Goal: Contribute content: Contribute content

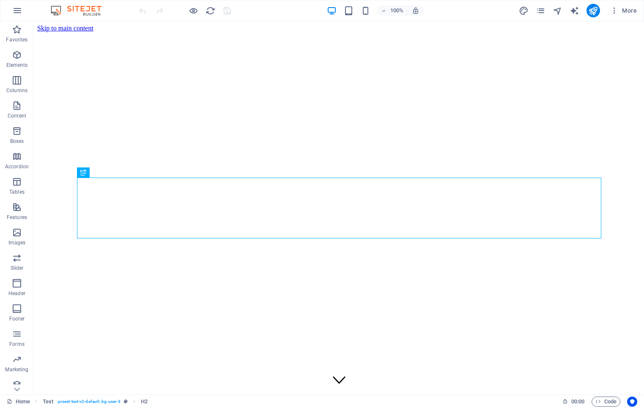
scroll to position [238, 0]
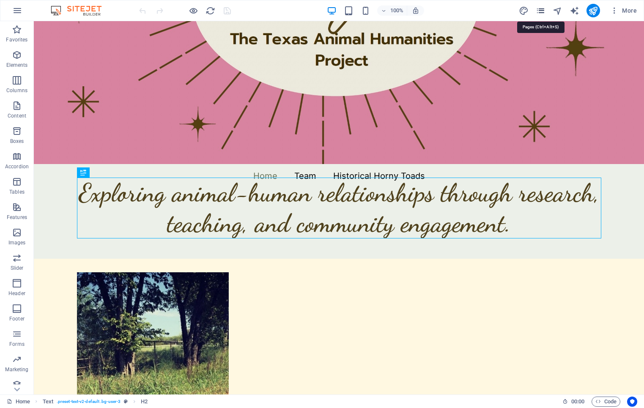
click at [544, 11] on icon "pages" at bounding box center [541, 11] width 10 height 10
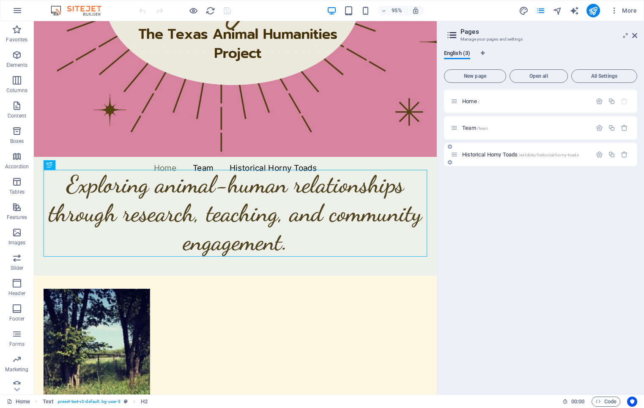
click at [555, 152] on span "Historical Horny Toads /exhibits/historical-horny-toads" at bounding box center [520, 154] width 117 height 6
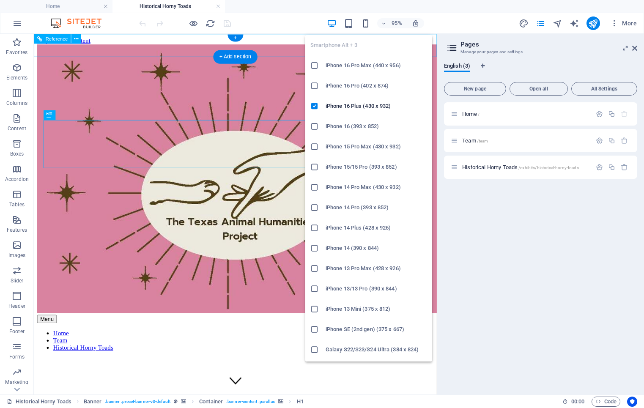
scroll to position [0, 0]
click at [367, 25] on icon "button" at bounding box center [366, 24] width 10 height 10
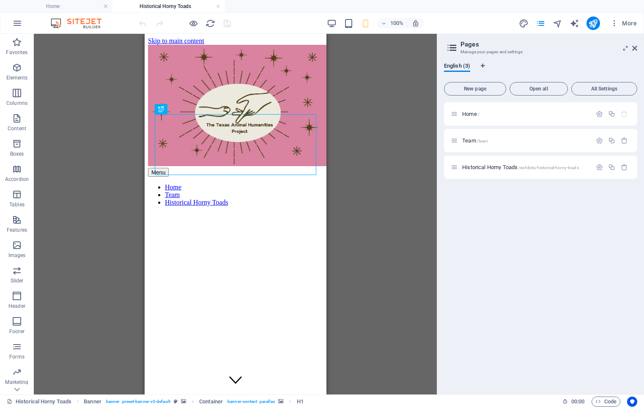
click at [348, 30] on div "100%" at bounding box center [375, 23] width 98 height 14
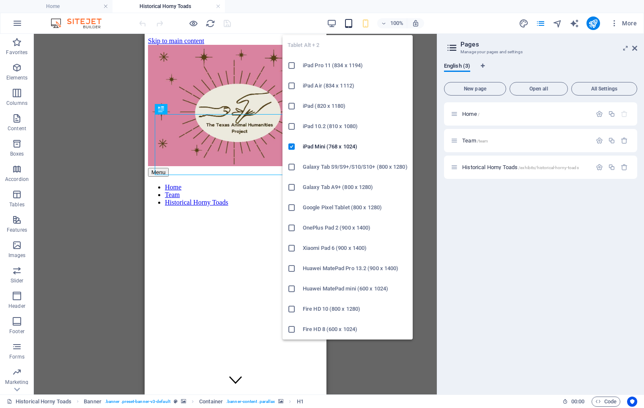
click at [349, 25] on icon "button" at bounding box center [349, 24] width 10 height 10
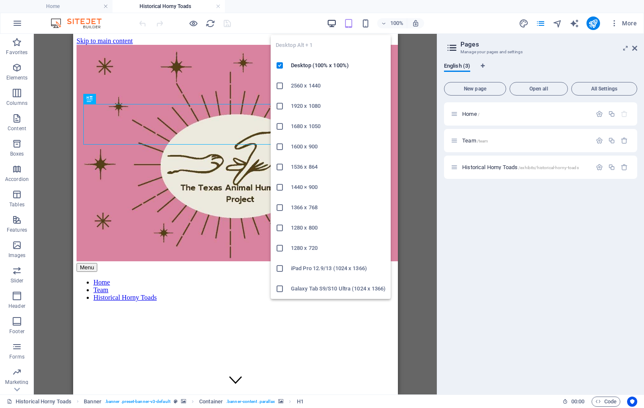
click at [332, 25] on icon "button" at bounding box center [332, 24] width 10 height 10
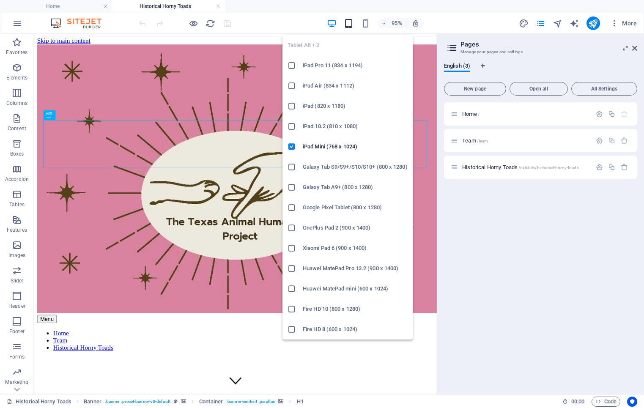
click at [349, 24] on icon "button" at bounding box center [349, 24] width 10 height 10
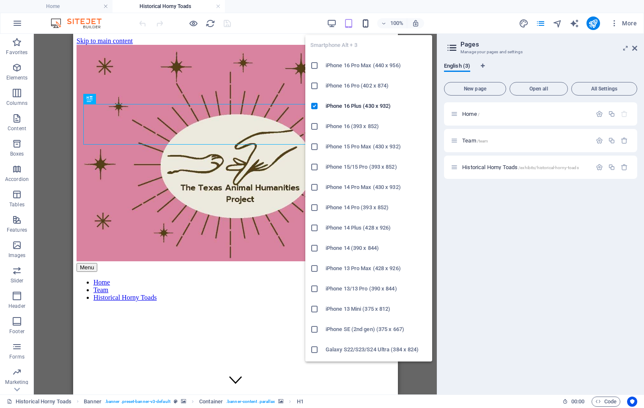
click at [364, 25] on icon "button" at bounding box center [366, 24] width 10 height 10
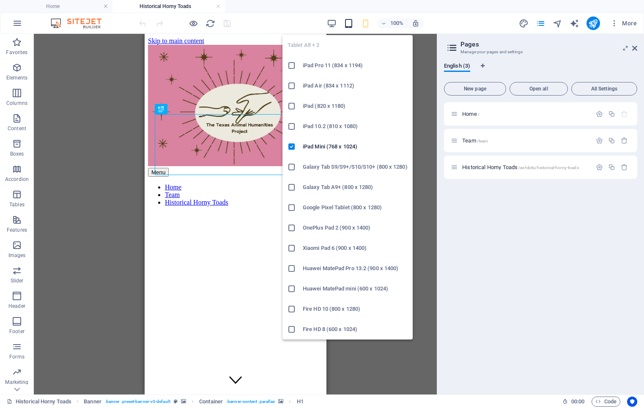
click at [351, 23] on icon "button" at bounding box center [349, 24] width 10 height 10
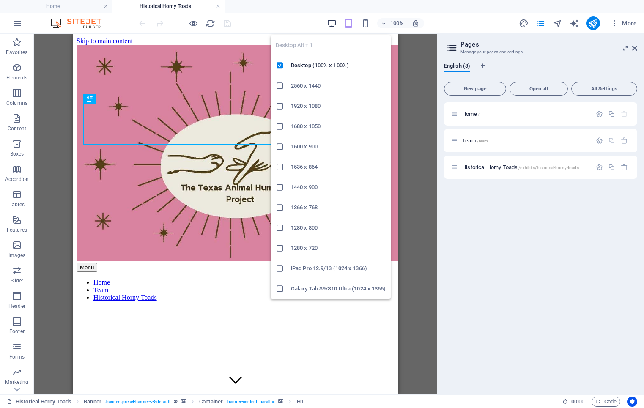
click at [334, 22] on icon "button" at bounding box center [332, 24] width 10 height 10
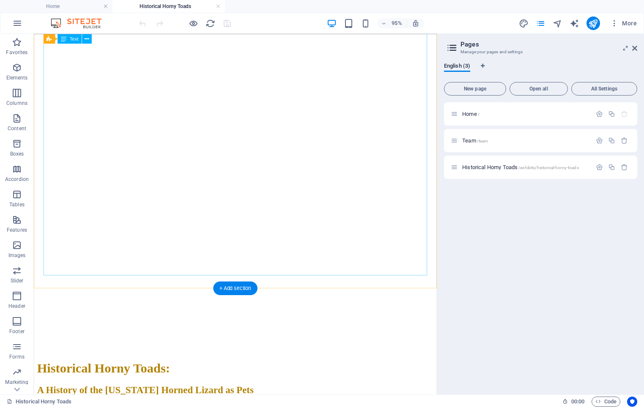
scroll to position [704, 0]
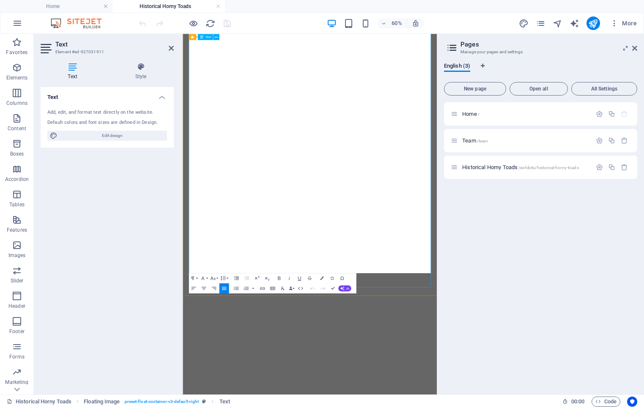
scroll to position [763, 0]
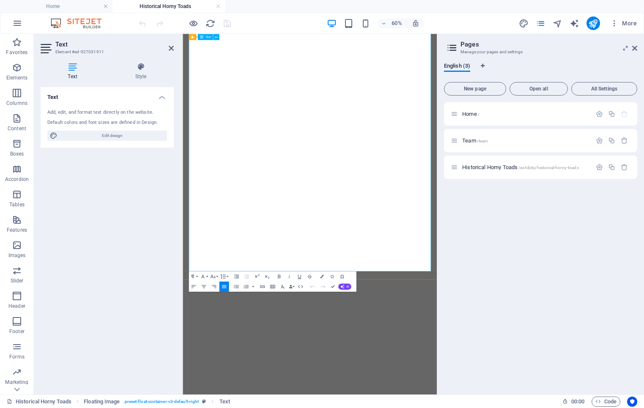
drag, startPoint x: 309, startPoint y: 342, endPoint x: 301, endPoint y: 343, distance: 7.7
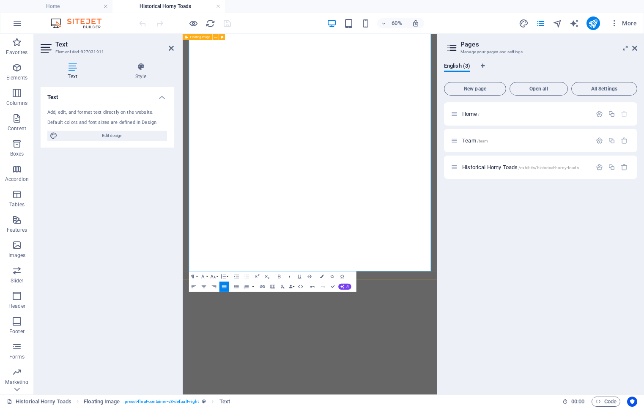
click at [289, 276] on icon "button" at bounding box center [289, 275] width 1 height 3
drag, startPoint x: 282, startPoint y: 348, endPoint x: 290, endPoint y: 349, distance: 7.7
click at [288, 277] on icon "button" at bounding box center [289, 276] width 6 height 6
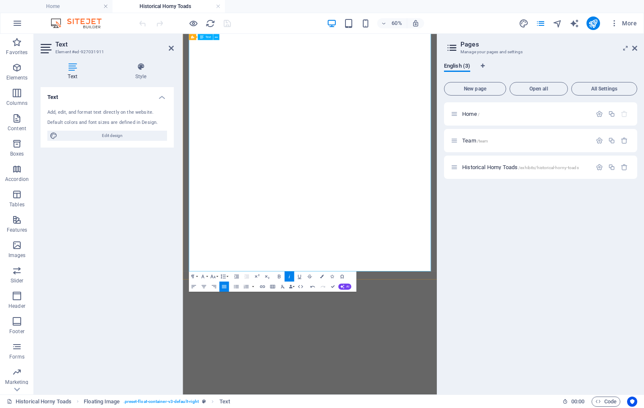
drag, startPoint x: 313, startPoint y: 342, endPoint x: 302, endPoint y: 342, distance: 11.0
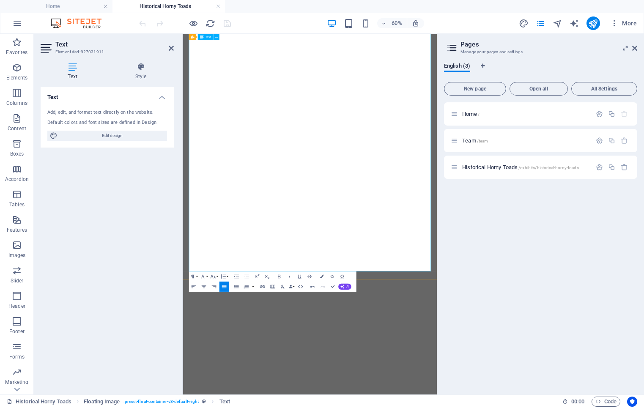
drag, startPoint x: 235, startPoint y: 343, endPoint x: 214, endPoint y: 343, distance: 21.1
drag, startPoint x: 243, startPoint y: 345, endPoint x: 272, endPoint y: 347, distance: 29.2
drag, startPoint x: 304, startPoint y: 343, endPoint x: 213, endPoint y: 347, distance: 91.4
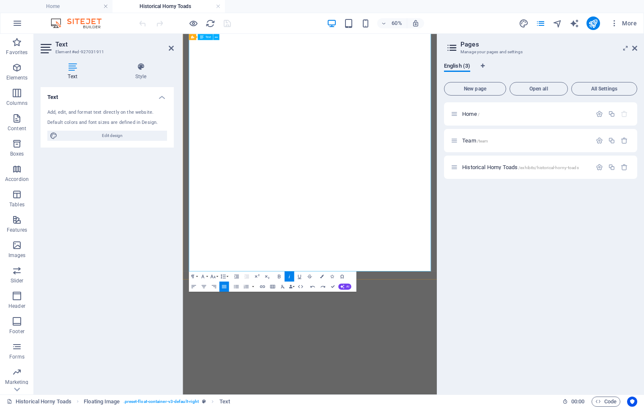
click at [289, 276] on icon "button" at bounding box center [289, 275] width 1 height 3
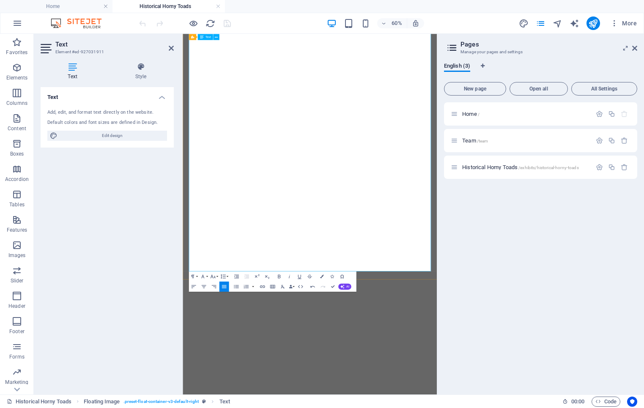
drag, startPoint x: 501, startPoint y: 312, endPoint x: 495, endPoint y: 314, distance: 5.9
drag, startPoint x: 466, startPoint y: 314, endPoint x: 500, endPoint y: 316, distance: 33.9
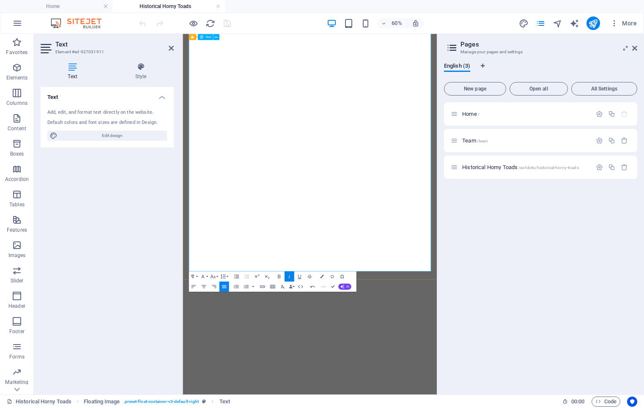
drag, startPoint x: 495, startPoint y: 314, endPoint x: 501, endPoint y: 315, distance: 5.6
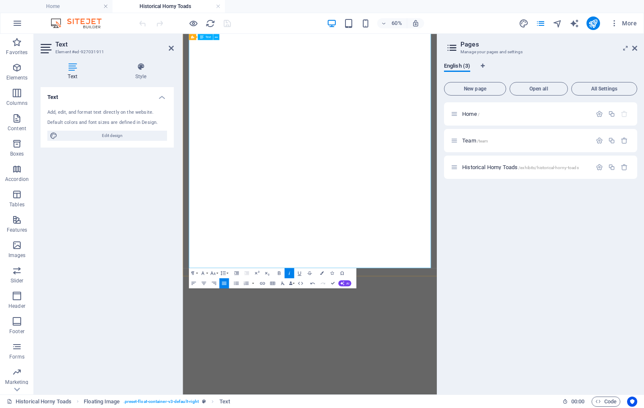
drag, startPoint x: 520, startPoint y: 309, endPoint x: 514, endPoint y: 309, distance: 5.1
click at [290, 274] on icon "button" at bounding box center [289, 273] width 6 height 6
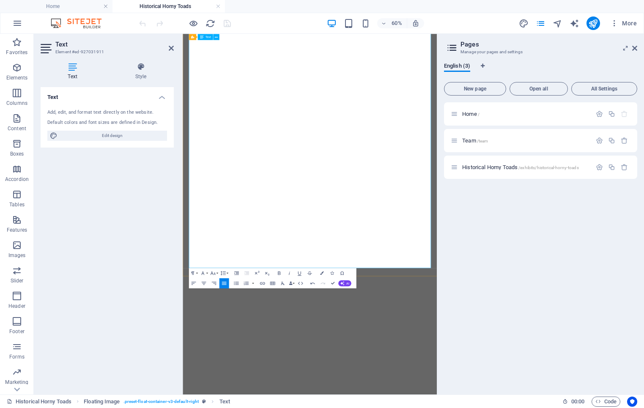
drag, startPoint x: 304, startPoint y: 339, endPoint x: 403, endPoint y: 337, distance: 99.4
click at [214, 274] on icon "button" at bounding box center [212, 272] width 5 height 3
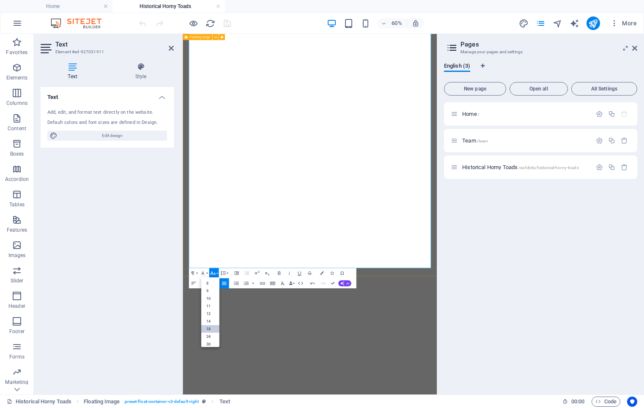
click at [214, 327] on link "18" at bounding box center [210, 329] width 18 height 8
click at [204, 273] on icon "button" at bounding box center [203, 273] width 6 height 6
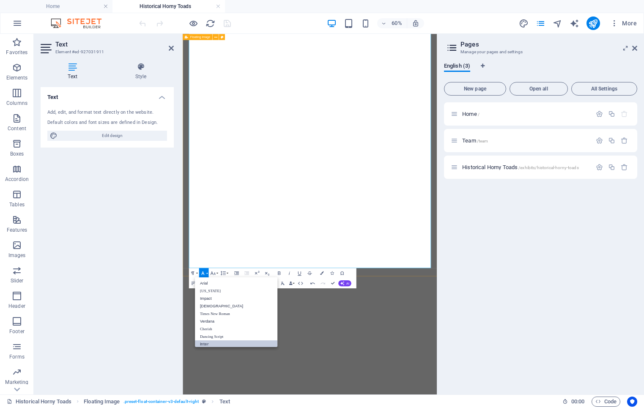
click at [211, 342] on link "Inter" at bounding box center [236, 344] width 82 height 8
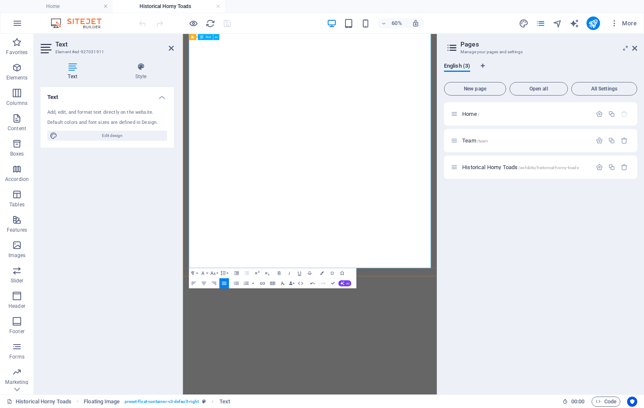
drag, startPoint x: 282, startPoint y: 339, endPoint x: 211, endPoint y: 340, distance: 70.6
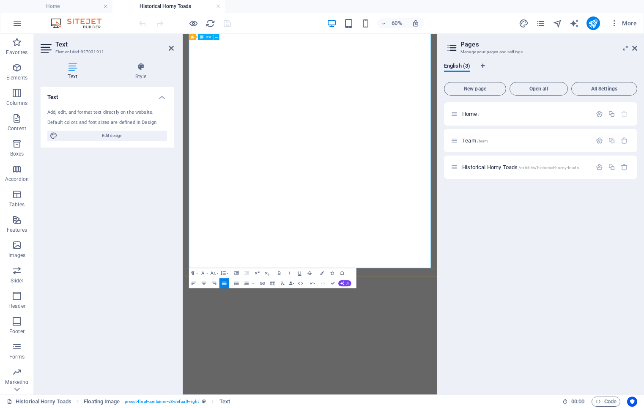
drag, startPoint x: 323, startPoint y: 337, endPoint x: 213, endPoint y: 342, distance: 110.5
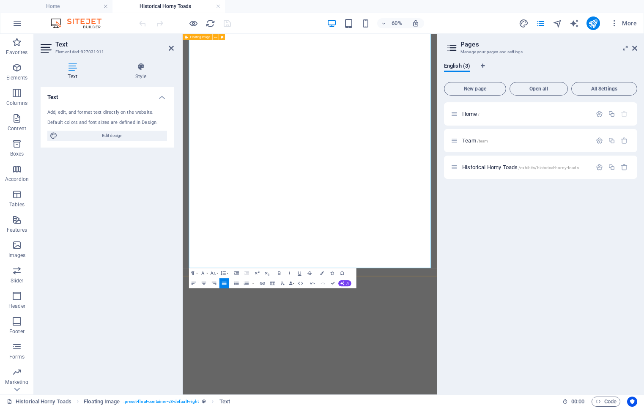
click at [288, 273] on icon "button" at bounding box center [289, 273] width 6 height 6
drag, startPoint x: 497, startPoint y: 307, endPoint x: 469, endPoint y: 307, distance: 27.5
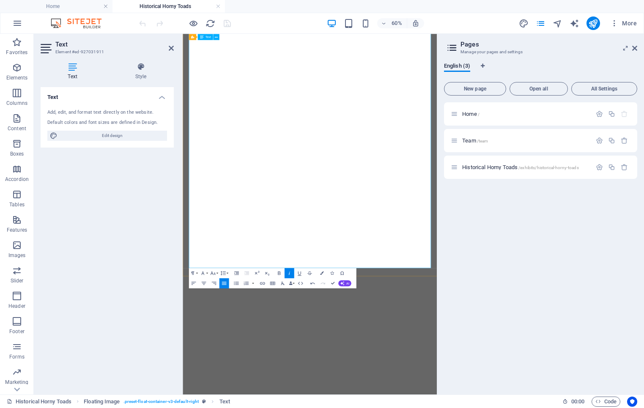
drag, startPoint x: 465, startPoint y: 307, endPoint x: 499, endPoint y: 307, distance: 34.2
drag, startPoint x: 309, startPoint y: 337, endPoint x: 302, endPoint y: 339, distance: 6.6
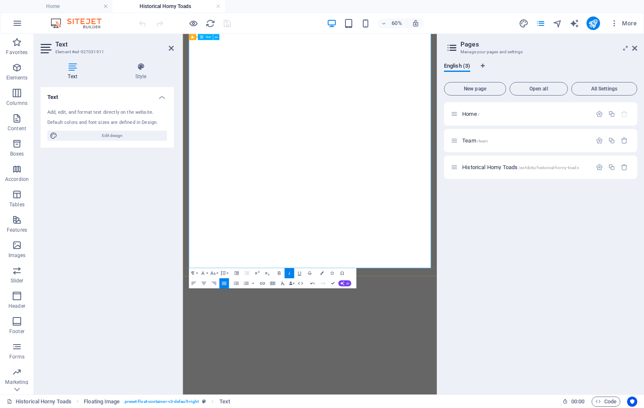
click at [214, 273] on icon "button" at bounding box center [212, 272] width 5 height 3
click at [213, 328] on link "18" at bounding box center [210, 329] width 18 height 8
click at [203, 273] on icon "button" at bounding box center [202, 272] width 3 height 3
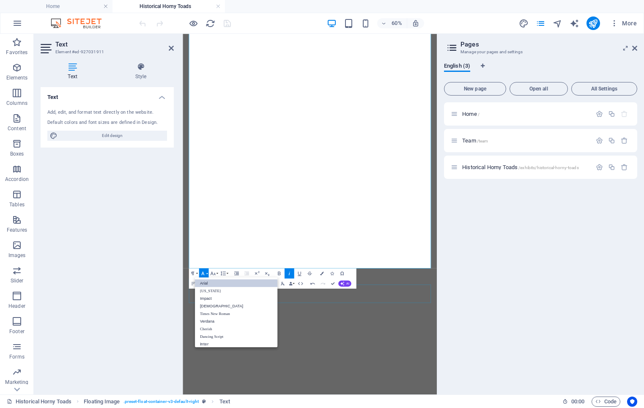
scroll to position [10, 0]
click at [213, 337] on link "Inter" at bounding box center [236, 338] width 82 height 8
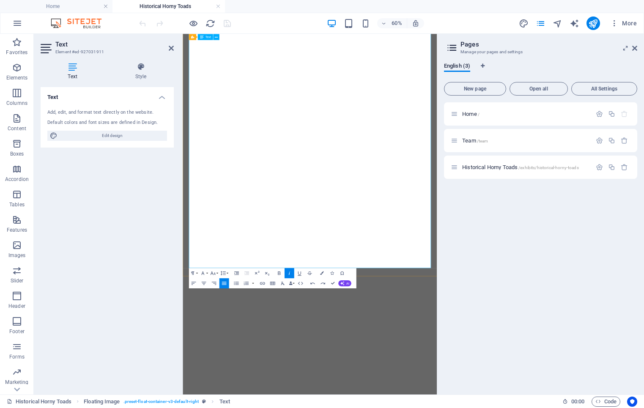
drag, startPoint x: 307, startPoint y: 340, endPoint x: 302, endPoint y: 341, distance: 5.1
drag, startPoint x: 300, startPoint y: 339, endPoint x: 214, endPoint y: 339, distance: 85.8
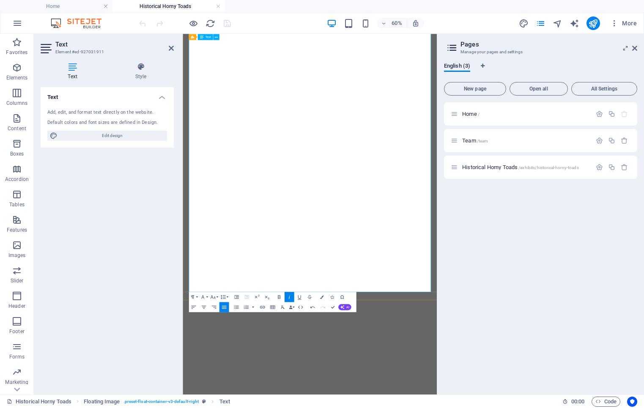
scroll to position [728, 0]
drag, startPoint x: 310, startPoint y: 380, endPoint x: 302, endPoint y: 380, distance: 8.0
drag, startPoint x: 310, startPoint y: 379, endPoint x: 214, endPoint y: 378, distance: 96.0
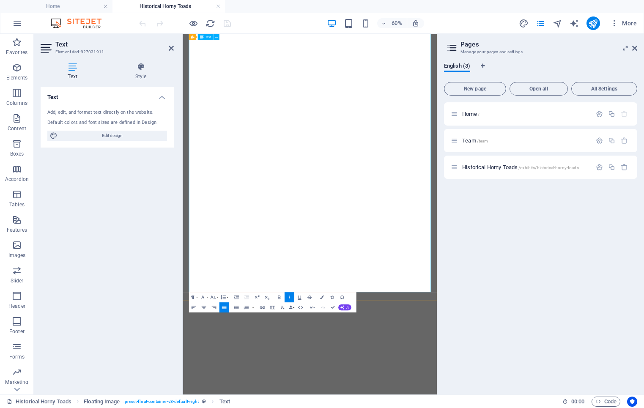
drag, startPoint x: 212, startPoint y: 373, endPoint x: 301, endPoint y: 375, distance: 88.8
click at [288, 297] on icon "button" at bounding box center [289, 297] width 6 height 6
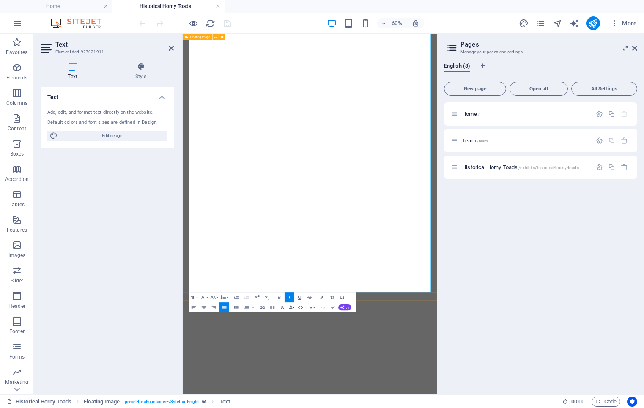
click at [288, 297] on icon "button" at bounding box center [289, 297] width 6 height 6
drag, startPoint x: 469, startPoint y: 347, endPoint x: 496, endPoint y: 350, distance: 27.6
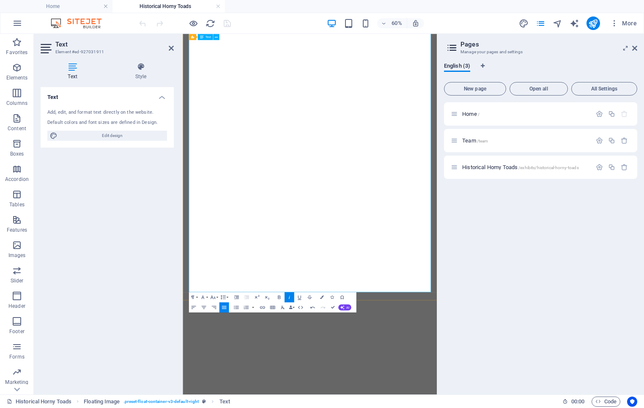
click at [212, 297] on icon "button" at bounding box center [212, 296] width 5 height 3
click at [211, 234] on link "18" at bounding box center [210, 233] width 18 height 8
click at [208, 299] on button "Font Family" at bounding box center [204, 297] width 10 height 10
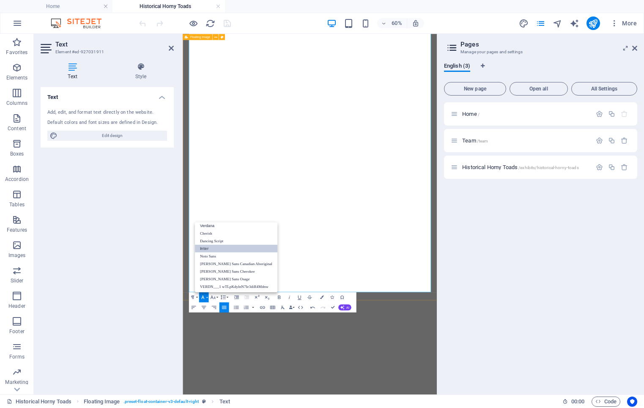
click at [214, 248] on link "Inter" at bounding box center [236, 248] width 82 height 8
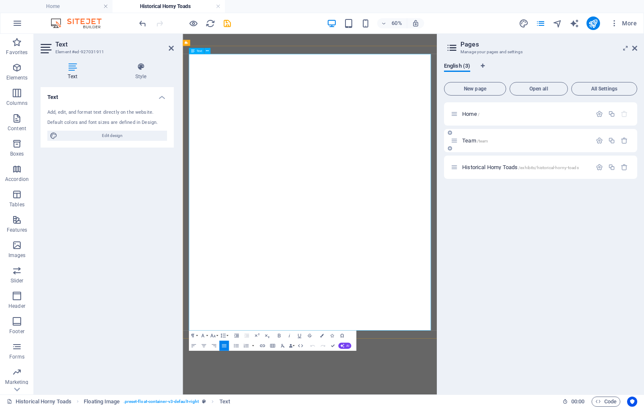
scroll to position [672, 0]
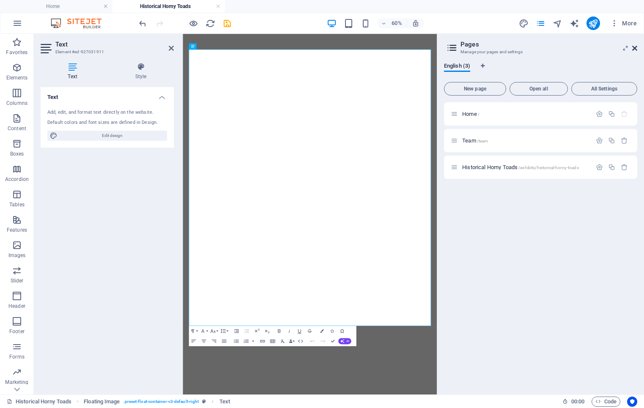
click at [633, 47] on icon at bounding box center [634, 48] width 5 height 7
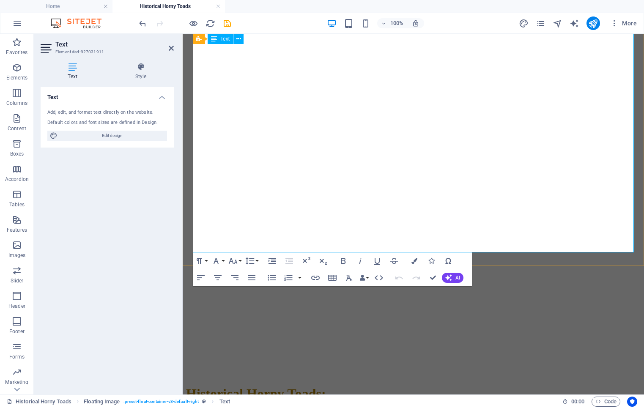
drag, startPoint x: 270, startPoint y: 166, endPoint x: 265, endPoint y: 167, distance: 5.6
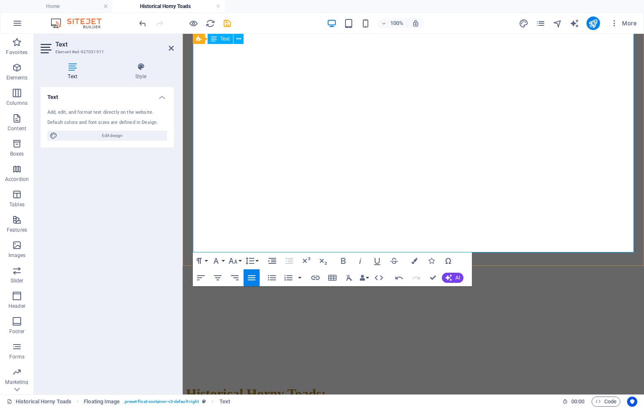
drag, startPoint x: 264, startPoint y: 166, endPoint x: 615, endPoint y: 157, distance: 351.4
click at [236, 258] on icon "button" at bounding box center [233, 261] width 10 height 10
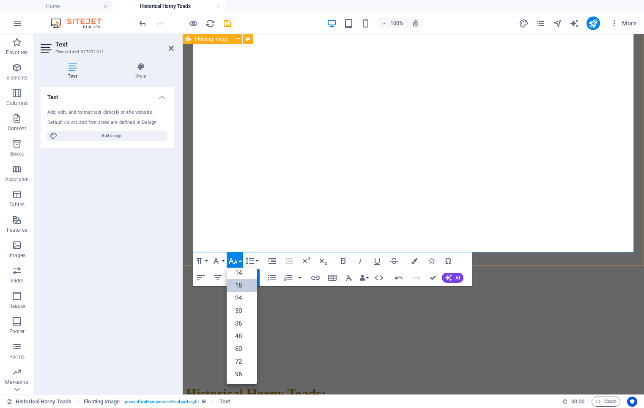
scroll to position [68, 0]
click at [241, 287] on link "18" at bounding box center [242, 285] width 30 height 13
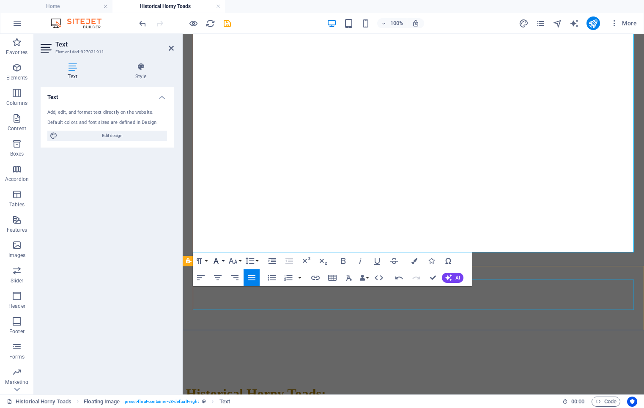
click at [225, 260] on button "Font Family" at bounding box center [218, 260] width 16 height 17
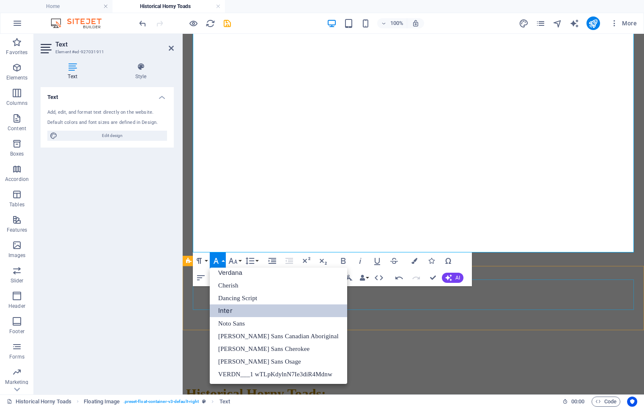
click at [233, 310] on link "Inter" at bounding box center [278, 310] width 137 height 13
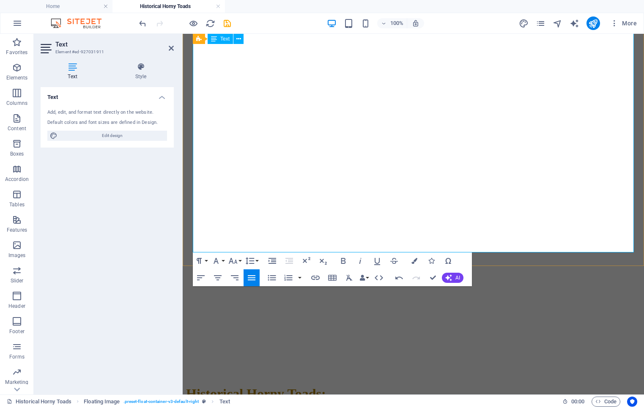
drag, startPoint x: 347, startPoint y: 133, endPoint x: 353, endPoint y: 136, distance: 7.0
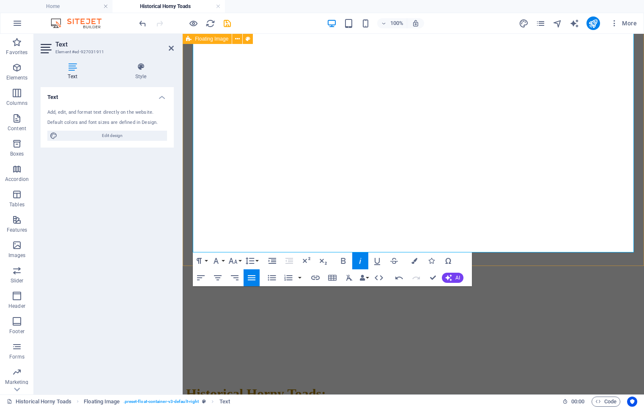
click at [364, 262] on icon "button" at bounding box center [360, 261] width 10 height 10
drag, startPoint x: 194, startPoint y: 146, endPoint x: 259, endPoint y: 148, distance: 65.1
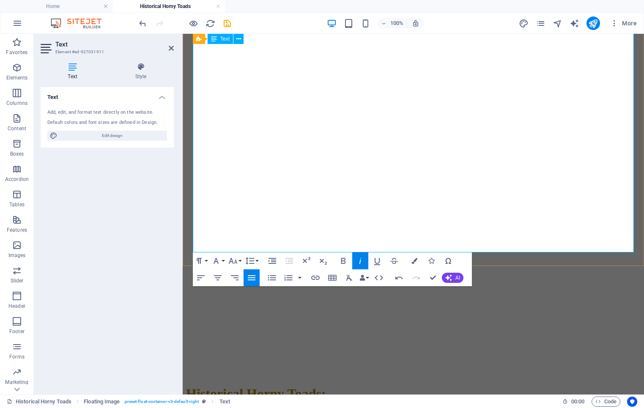
drag, startPoint x: 276, startPoint y: 147, endPoint x: 333, endPoint y: 148, distance: 57.5
drag, startPoint x: 263, startPoint y: 145, endPoint x: 271, endPoint y: 146, distance: 8.9
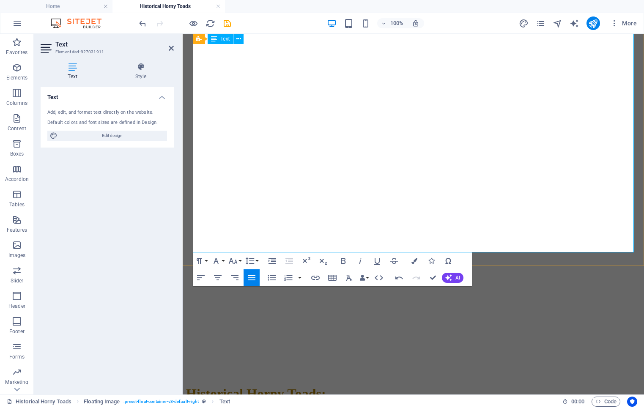
drag, startPoint x: 337, startPoint y: 143, endPoint x: 358, endPoint y: 146, distance: 21.7
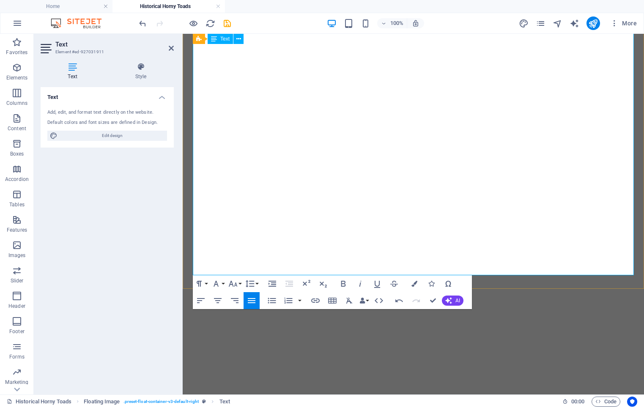
scroll to position [646, 0]
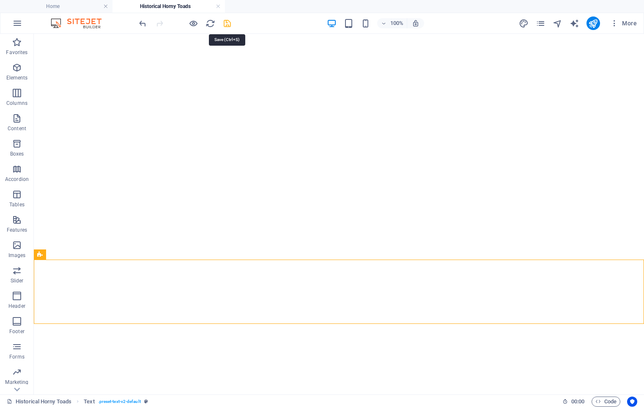
click at [229, 25] on icon "save" at bounding box center [227, 24] width 10 height 10
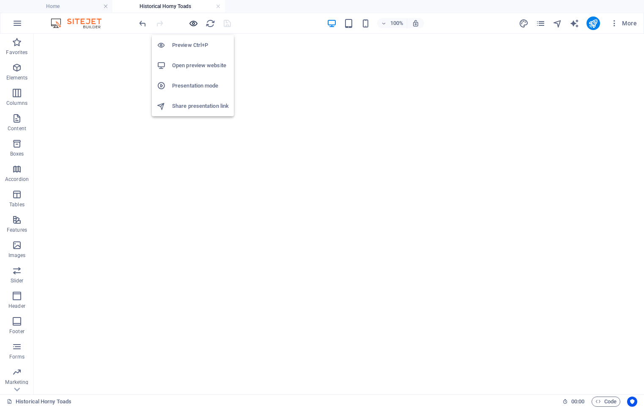
click at [193, 22] on icon "button" at bounding box center [194, 24] width 10 height 10
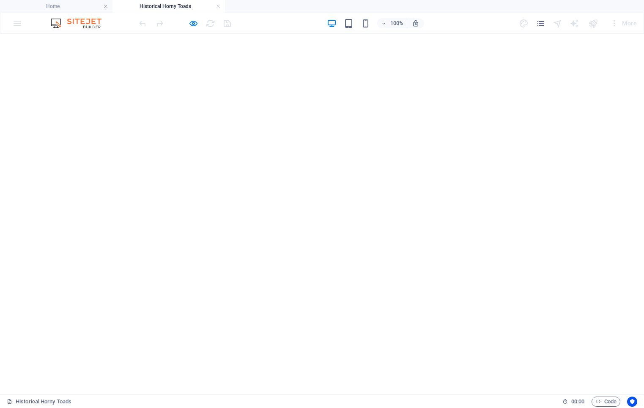
scroll to position [602, 0]
drag, startPoint x: 78, startPoint y: 119, endPoint x: 278, endPoint y: 121, distance: 200.4
copy span "the Diné (Navajo) called them Na'ashǫ́ 'ii dich'izhii"
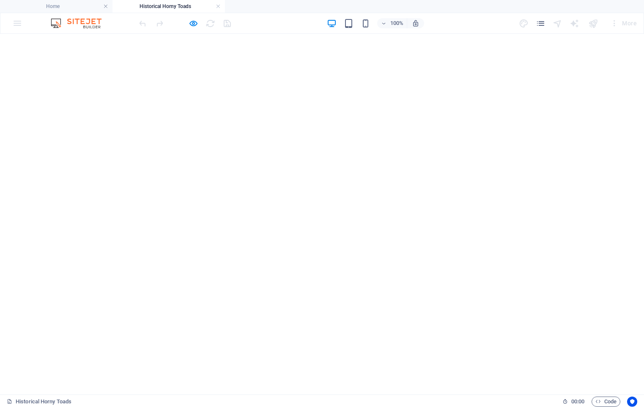
scroll to position [577, 0]
click at [194, 24] on icon "button" at bounding box center [194, 24] width 10 height 10
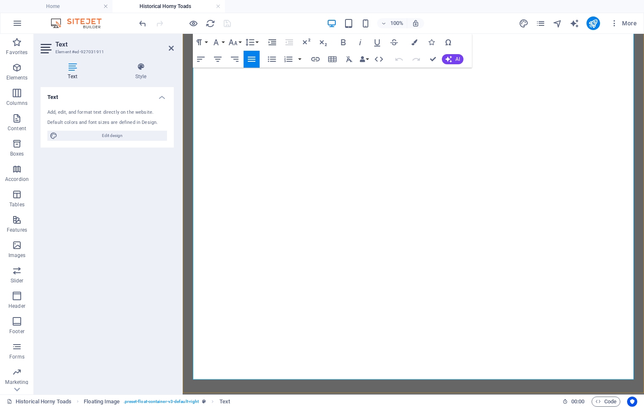
scroll to position [545, 0]
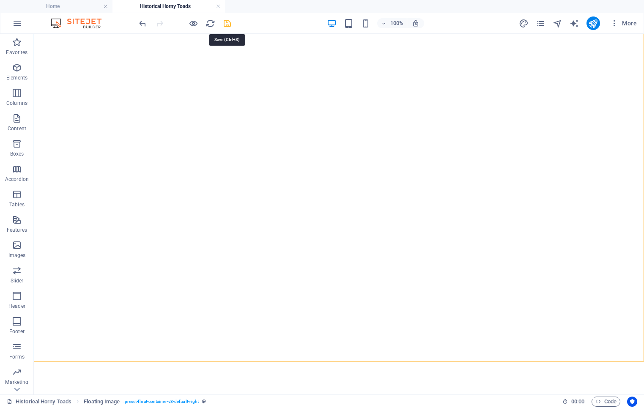
click at [226, 22] on icon "save" at bounding box center [227, 24] width 10 height 10
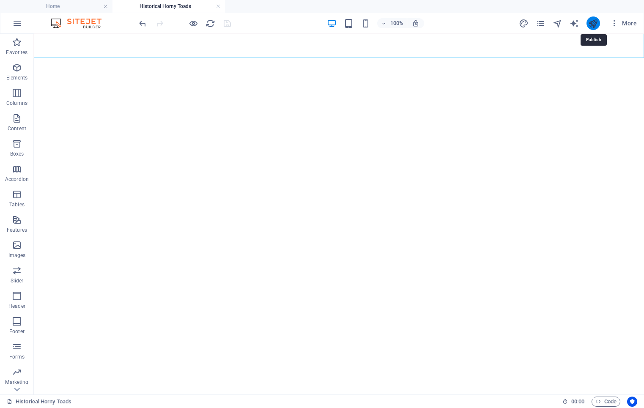
click at [589, 22] on icon "publish" at bounding box center [593, 24] width 10 height 10
